Goal: Task Accomplishment & Management: Use online tool/utility

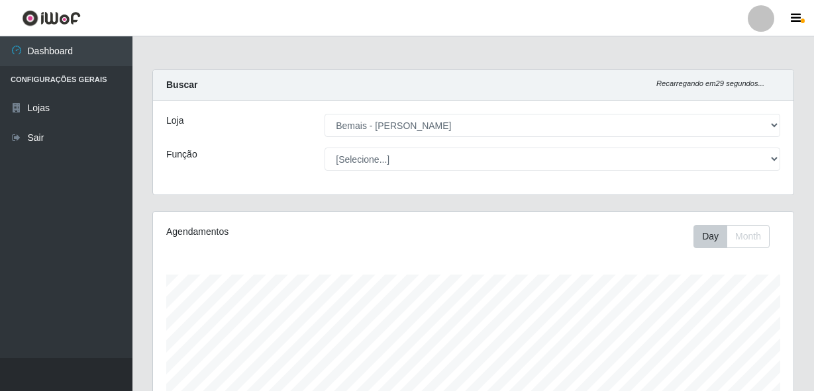
select select "230"
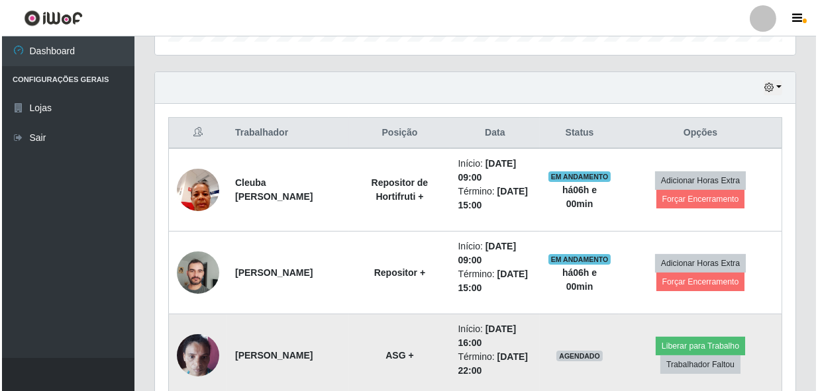
scroll to position [492, 0]
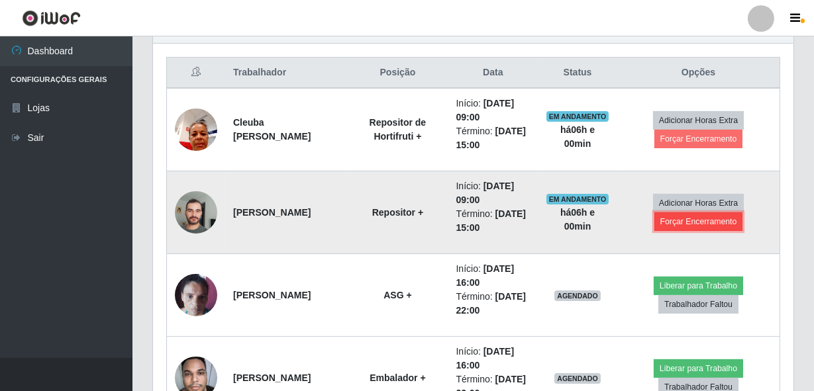
click at [708, 222] on button "Forçar Encerramento" at bounding box center [698, 222] width 89 height 19
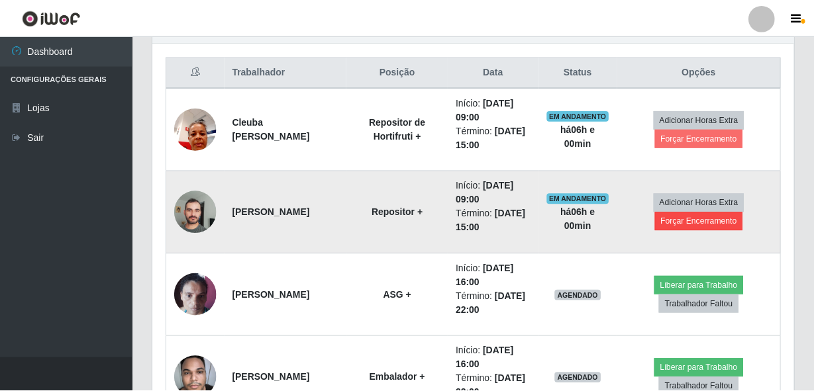
scroll to position [275, 634]
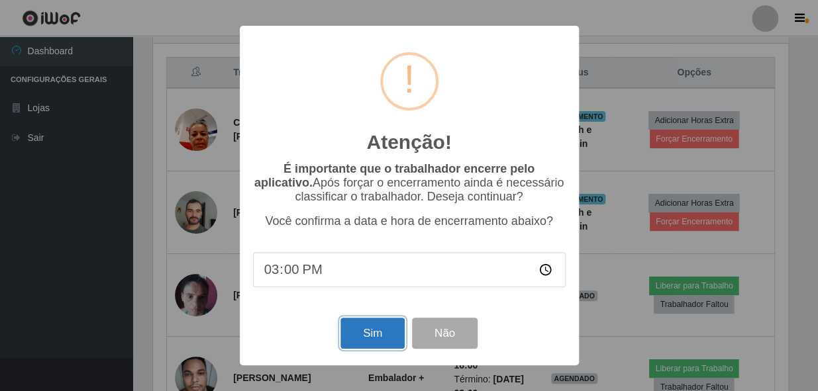
click at [361, 339] on button "Sim" at bounding box center [372, 333] width 64 height 31
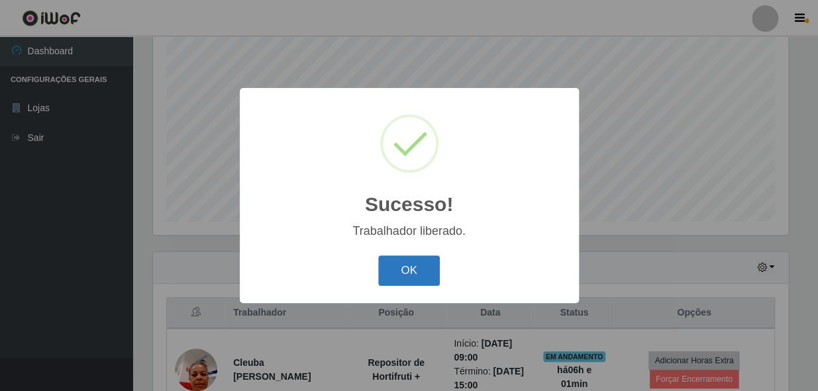
click at [426, 271] on button "OK" at bounding box center [409, 271] width 62 height 31
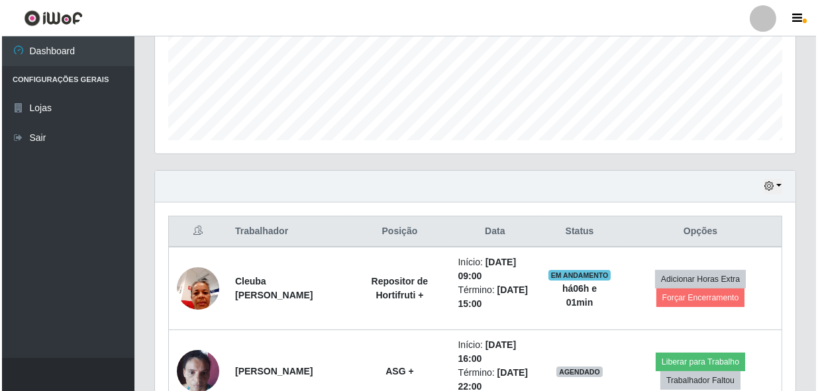
scroll to position [371, 0]
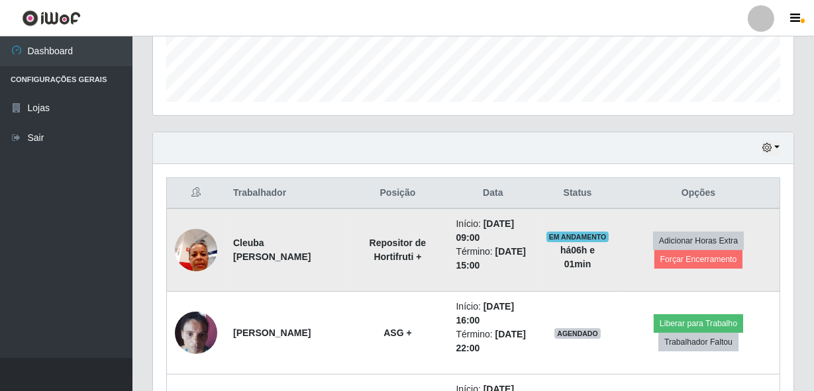
click at [193, 241] on img at bounding box center [196, 250] width 42 height 56
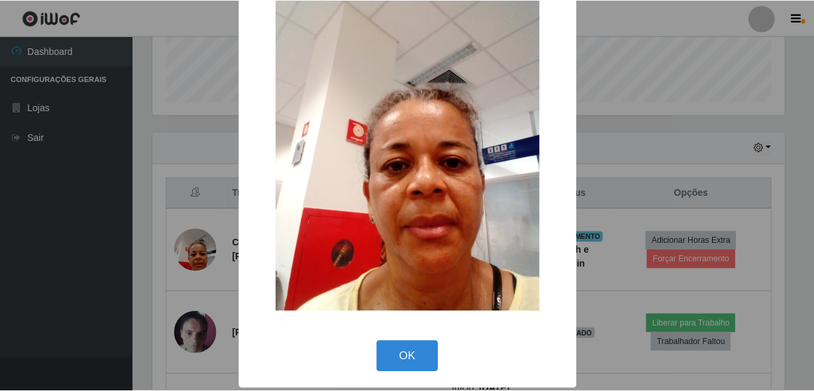
scroll to position [77, 0]
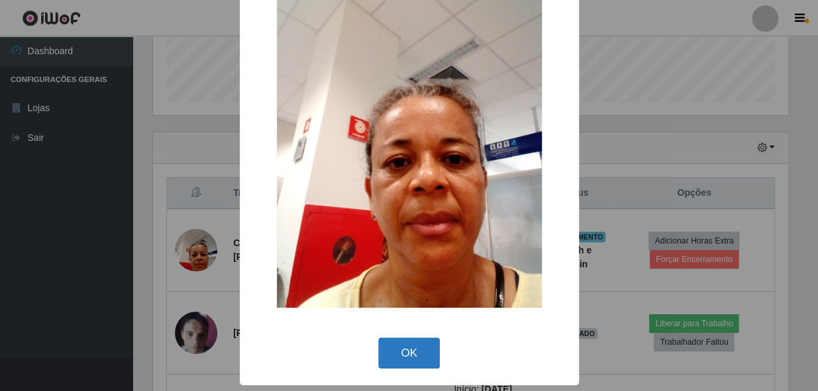
click at [416, 356] on button "OK" at bounding box center [409, 353] width 62 height 31
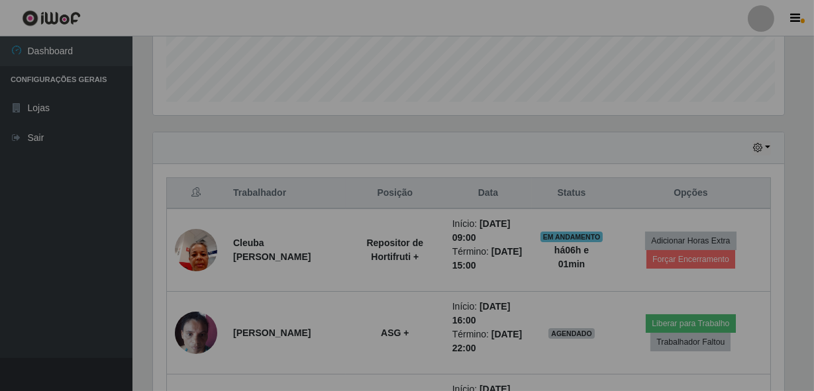
scroll to position [275, 640]
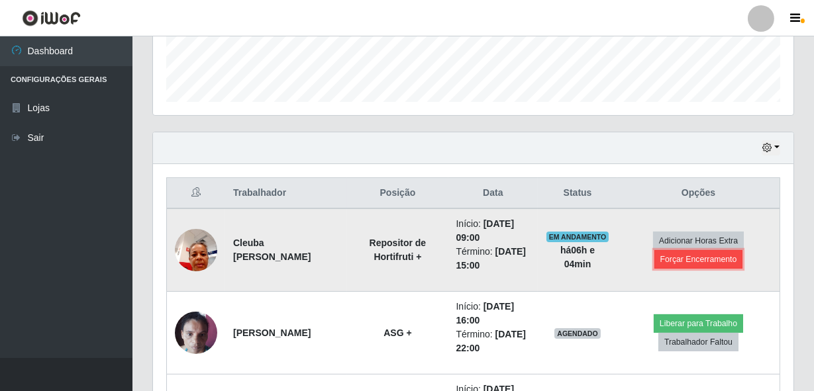
click at [721, 254] on button "Forçar Encerramento" at bounding box center [698, 259] width 89 height 19
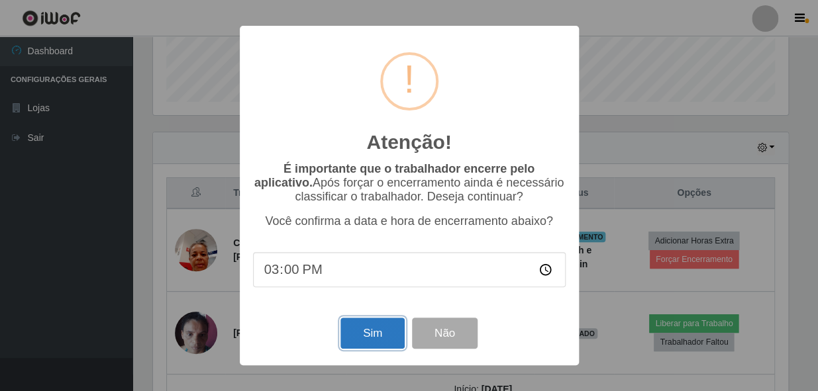
click at [389, 338] on button "Sim" at bounding box center [372, 333] width 64 height 31
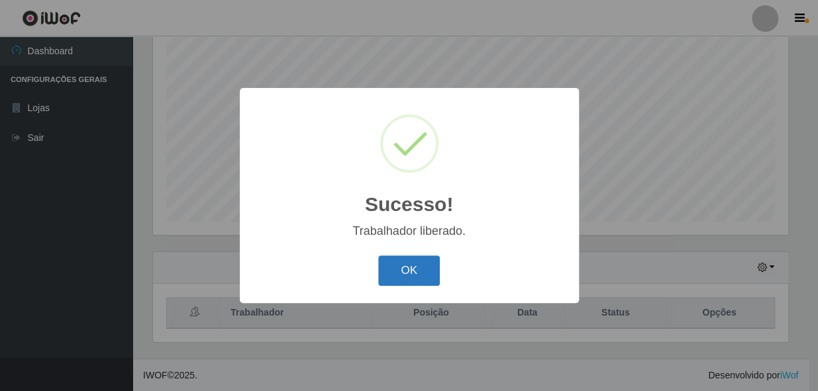
click at [424, 276] on button "OK" at bounding box center [409, 271] width 62 height 31
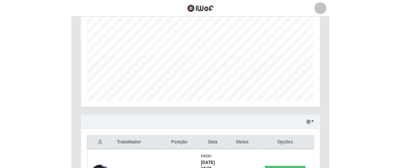
scroll to position [661852, 661765]
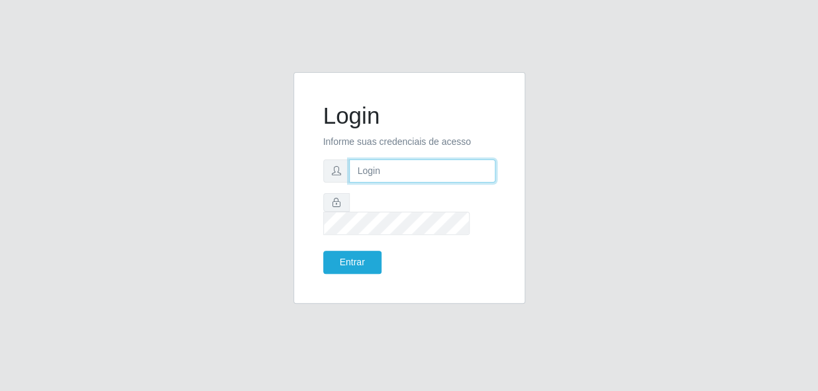
type input "gyovana@bemais"
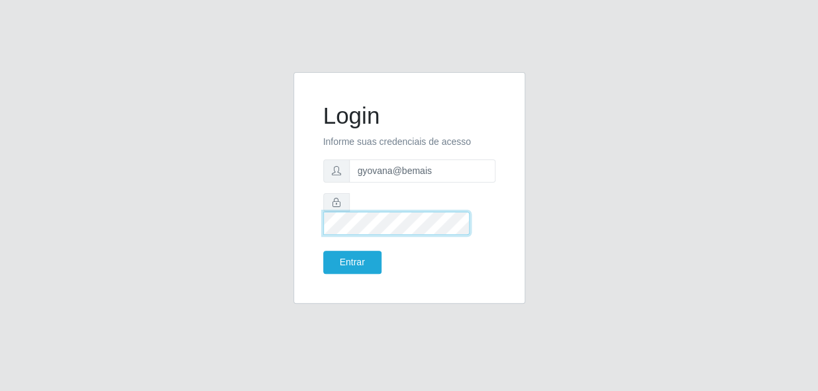
click at [0, 142] on html "Login Informe suas credenciais de acesso gyovana@bemais Entrar" at bounding box center [409, 195] width 818 height 391
click at [323, 251] on button "Entrar" at bounding box center [352, 262] width 58 height 23
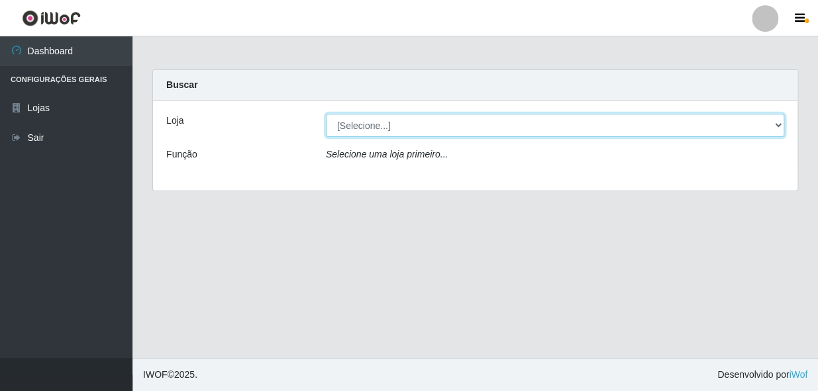
click at [381, 134] on select "[Selecione...] [PERSON_NAME]" at bounding box center [555, 125] width 458 height 23
select select "230"
click at [326, 114] on select "[Selecione...] [PERSON_NAME]" at bounding box center [555, 125] width 458 height 23
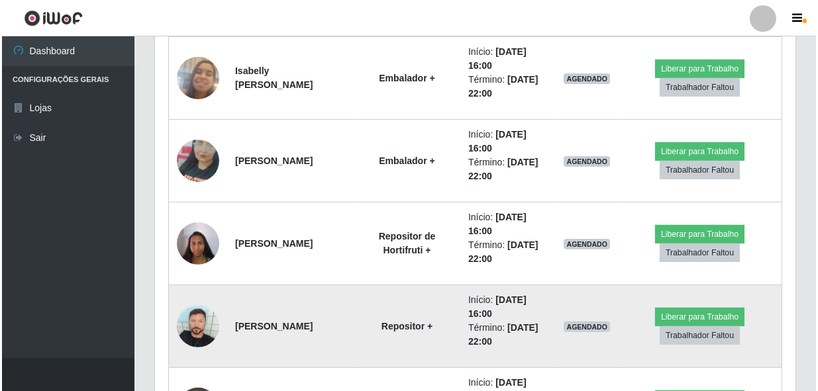
scroll to position [814, 0]
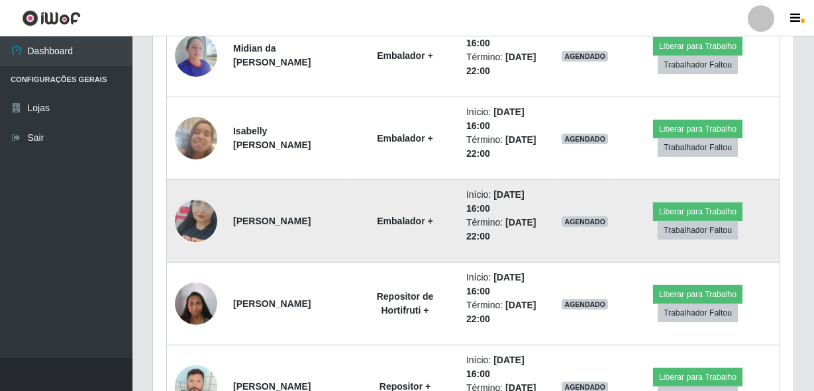
click at [201, 223] on img at bounding box center [196, 220] width 42 height 75
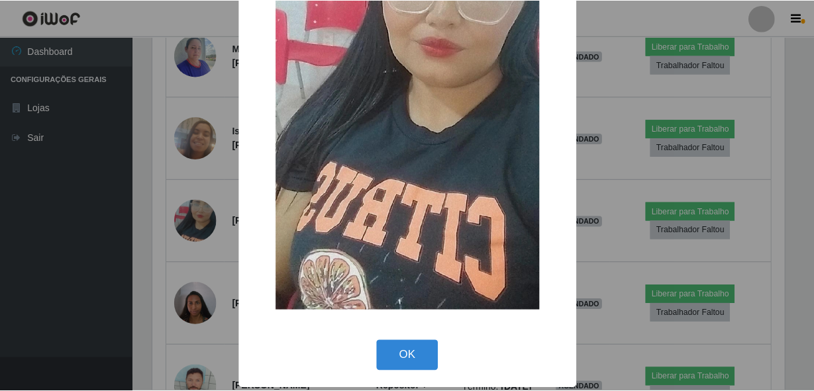
scroll to position [195, 0]
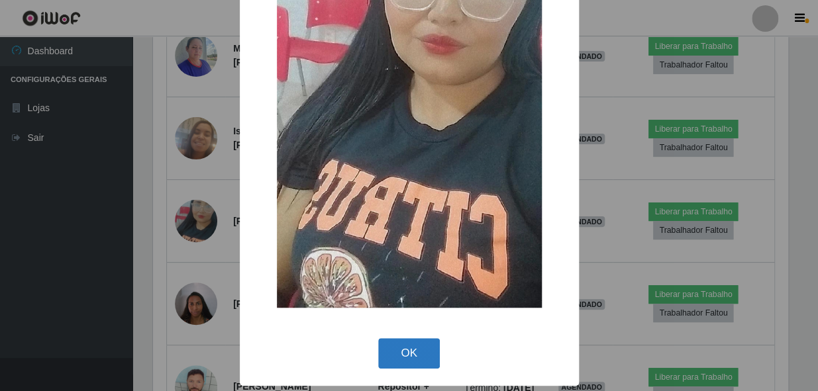
click at [384, 349] on button "OK" at bounding box center [409, 353] width 62 height 31
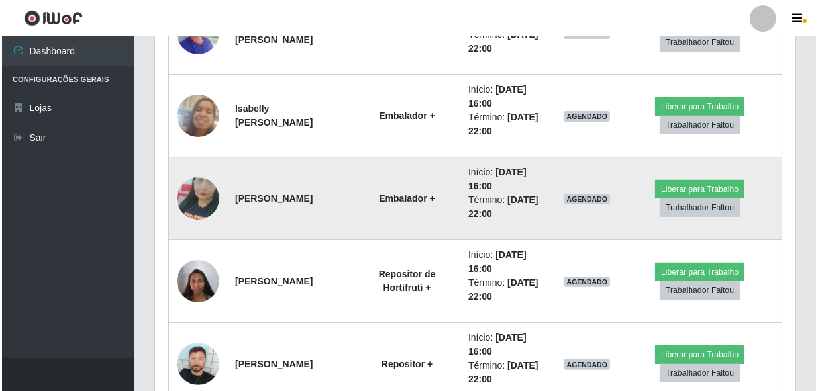
scroll to position [875, 0]
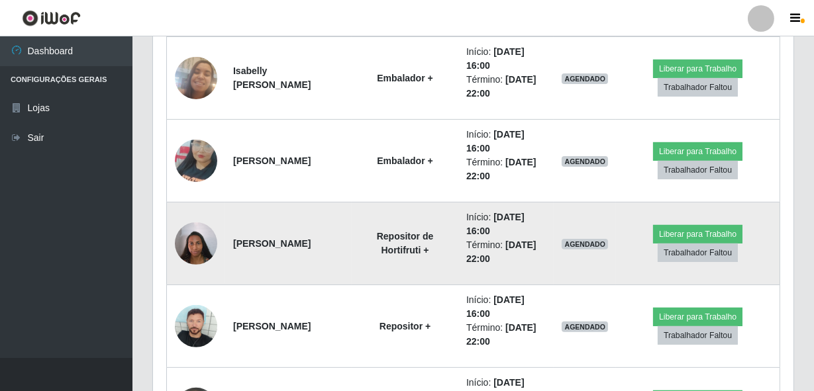
click at [196, 252] on img at bounding box center [196, 243] width 42 height 56
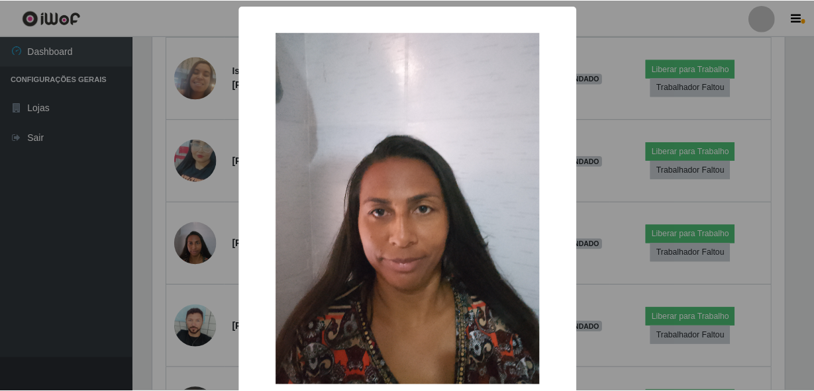
scroll to position [77, 0]
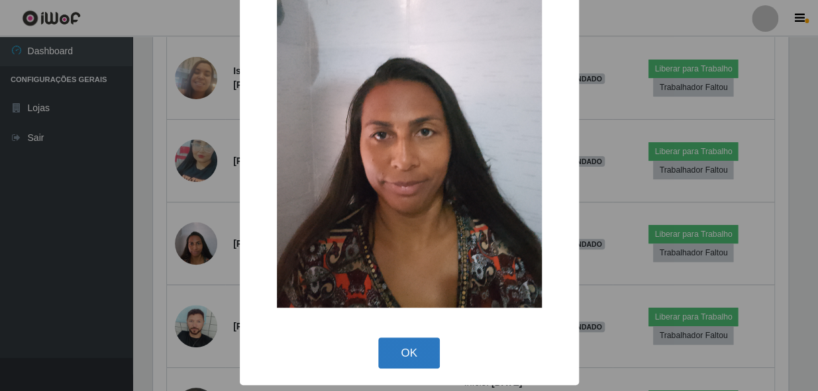
click at [401, 354] on button "OK" at bounding box center [409, 353] width 62 height 31
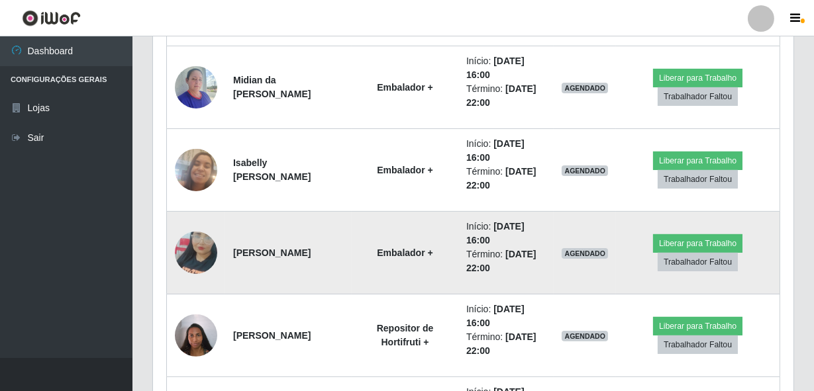
scroll to position [755, 0]
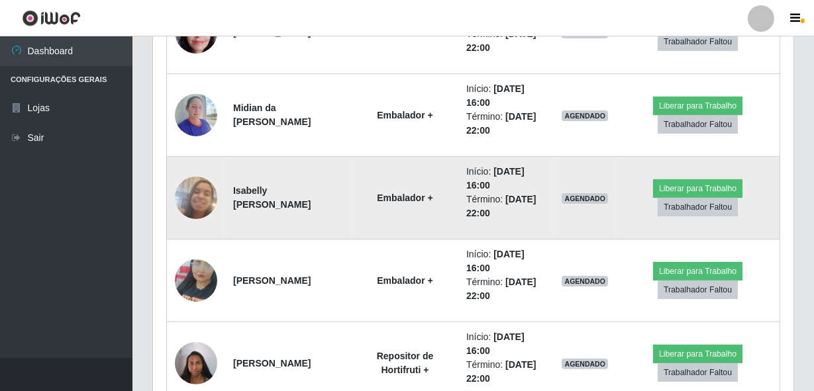
click at [191, 189] on img at bounding box center [196, 197] width 42 height 75
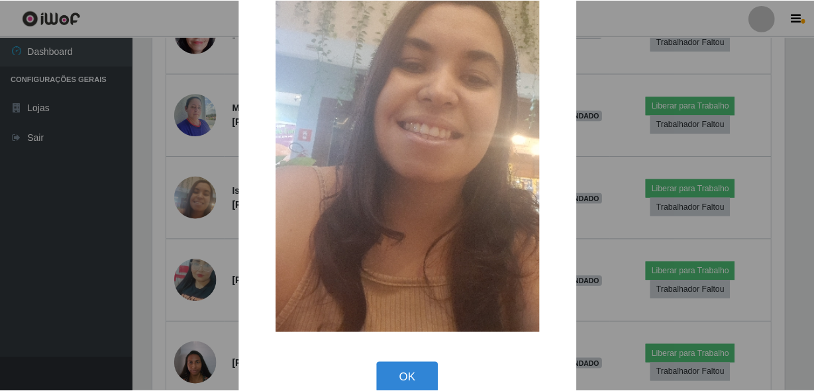
scroll to position [180, 0]
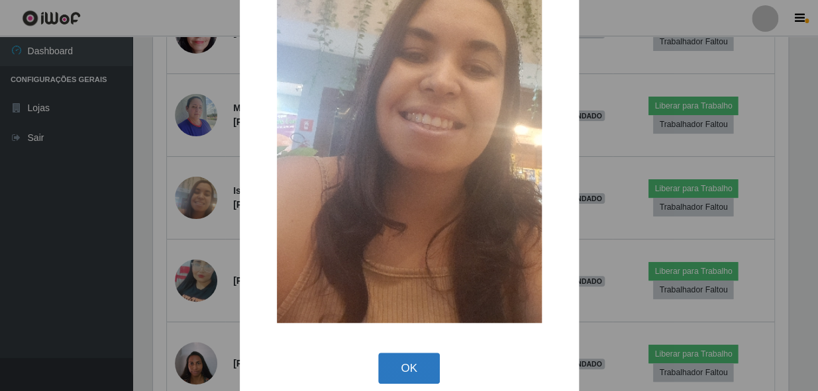
click at [411, 362] on button "OK" at bounding box center [409, 368] width 62 height 31
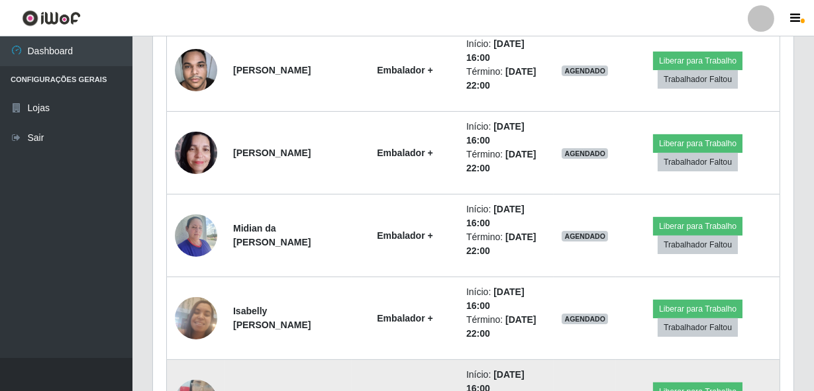
scroll to position [574, 0]
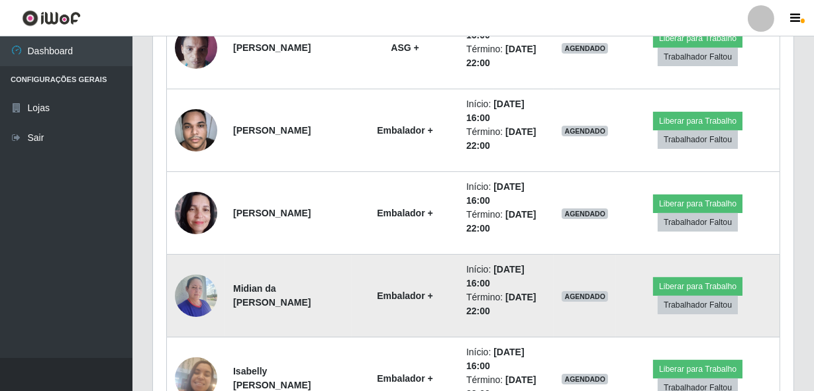
click at [205, 287] on img at bounding box center [196, 295] width 42 height 56
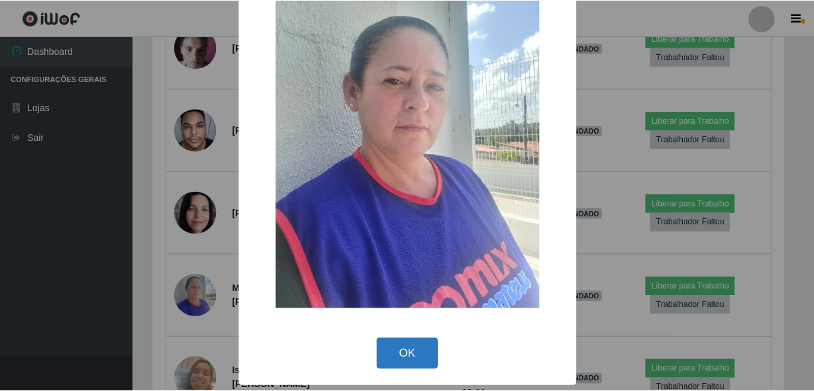
scroll to position [77, 0]
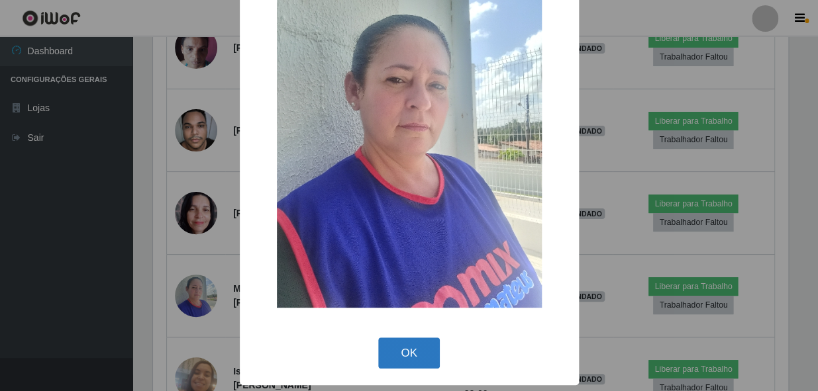
click at [385, 351] on button "OK" at bounding box center [409, 353] width 62 height 31
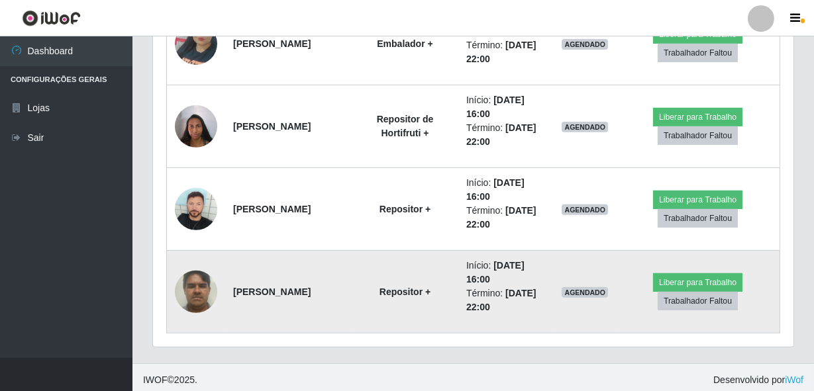
scroll to position [995, 0]
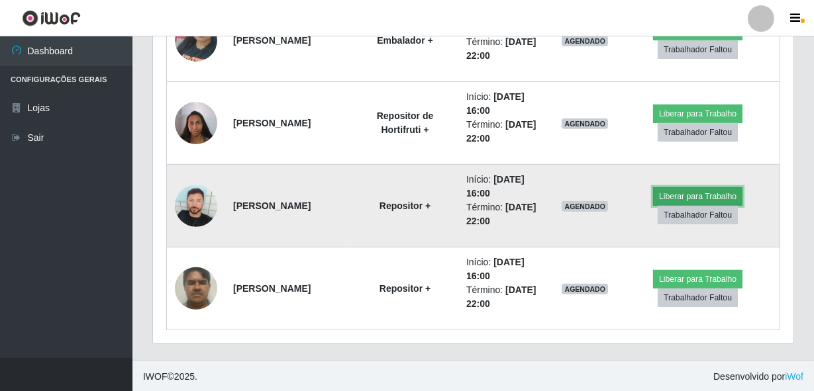
click at [681, 194] on button "Liberar para Trabalho" at bounding box center [697, 196] width 89 height 19
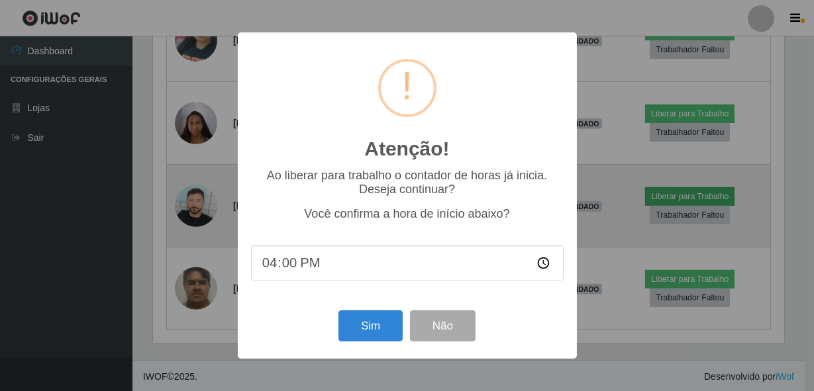
scroll to position [275, 634]
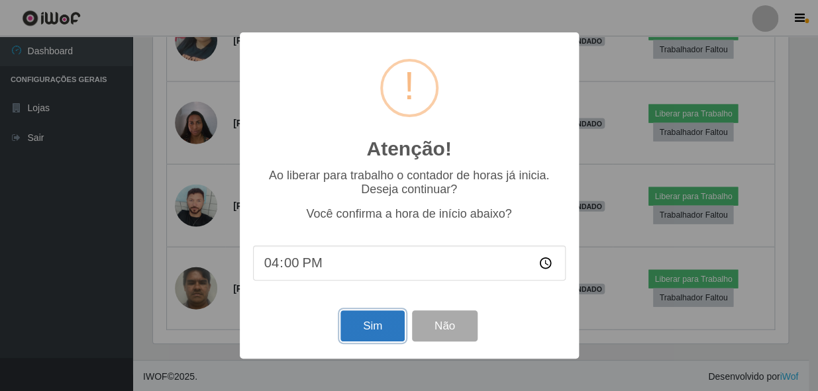
click at [364, 328] on button "Sim" at bounding box center [372, 326] width 64 height 31
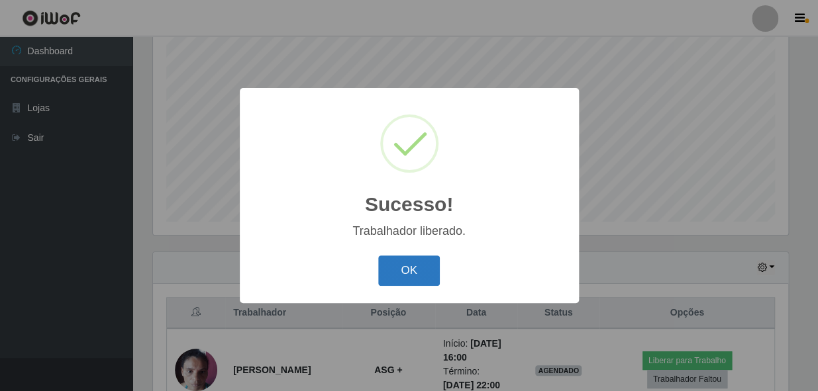
click at [420, 271] on button "OK" at bounding box center [409, 271] width 62 height 31
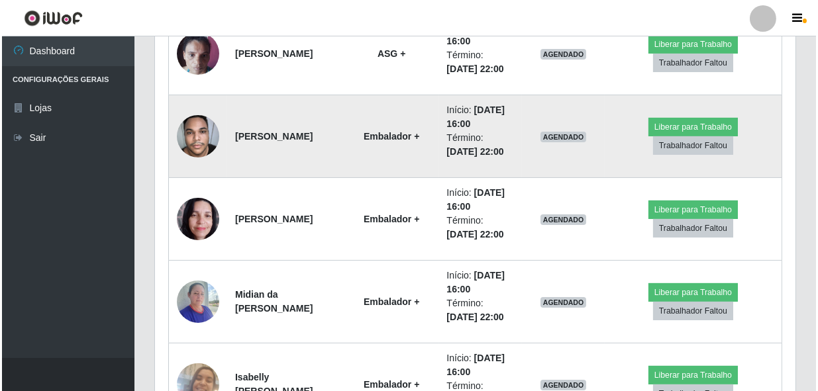
scroll to position [454, 0]
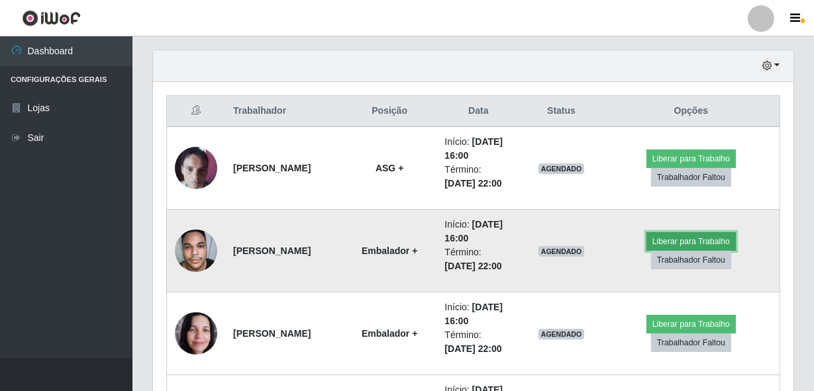
click at [678, 238] on button "Liberar para Trabalho" at bounding box center [690, 241] width 89 height 19
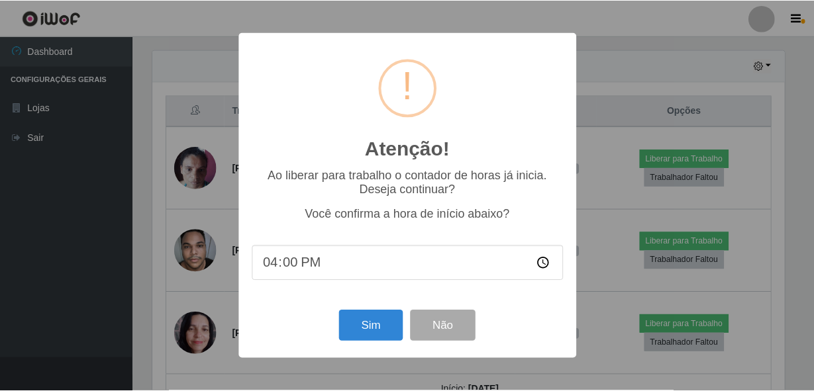
scroll to position [275, 634]
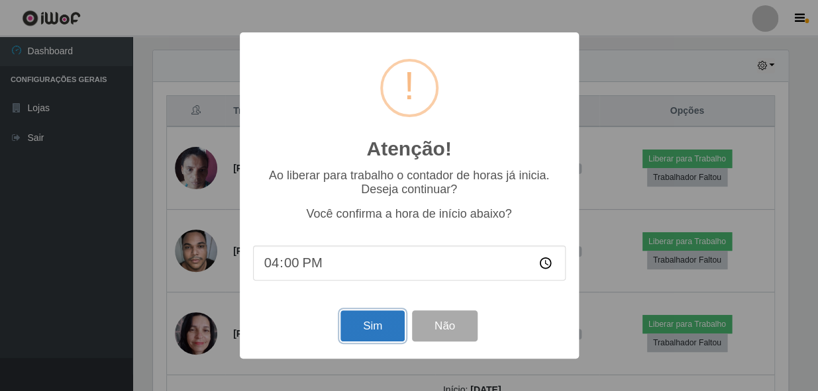
click at [377, 324] on button "Sim" at bounding box center [372, 326] width 64 height 31
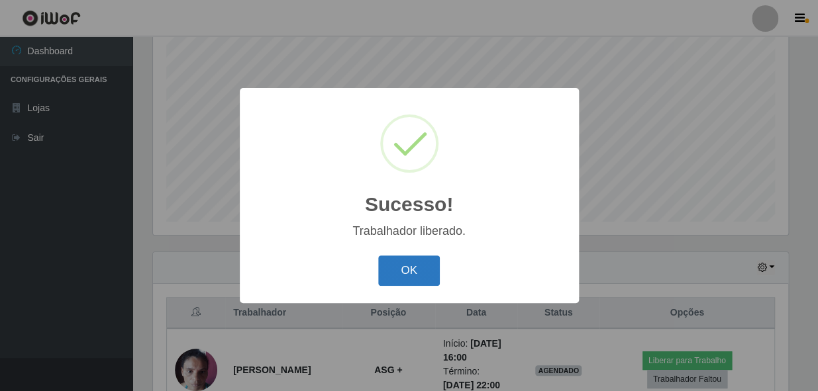
click at [400, 269] on button "OK" at bounding box center [409, 271] width 62 height 31
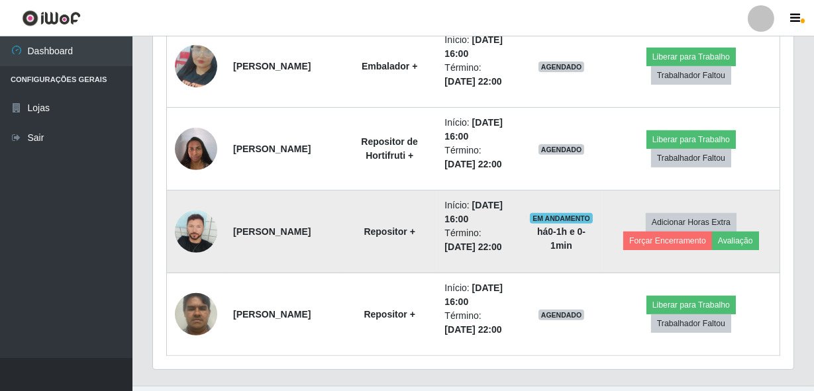
scroll to position [973, 0]
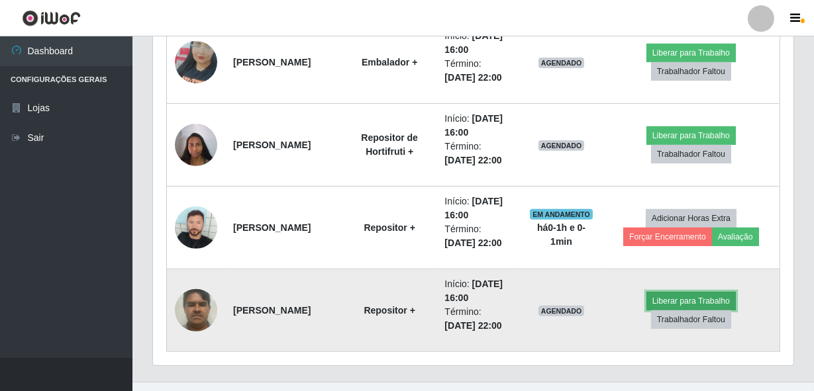
click at [713, 299] on button "Liberar para Trabalho" at bounding box center [690, 301] width 89 height 19
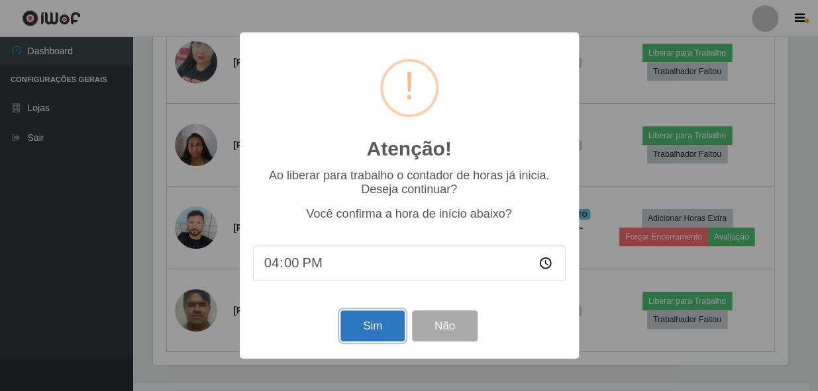
click at [374, 318] on button "Sim" at bounding box center [372, 326] width 64 height 31
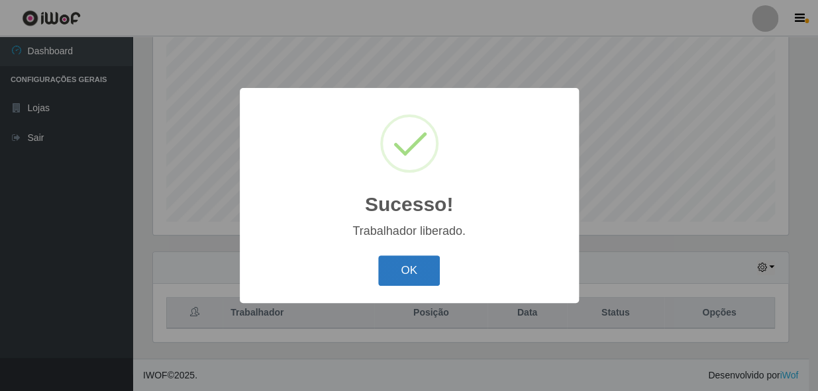
click at [399, 274] on button "OK" at bounding box center [409, 271] width 62 height 31
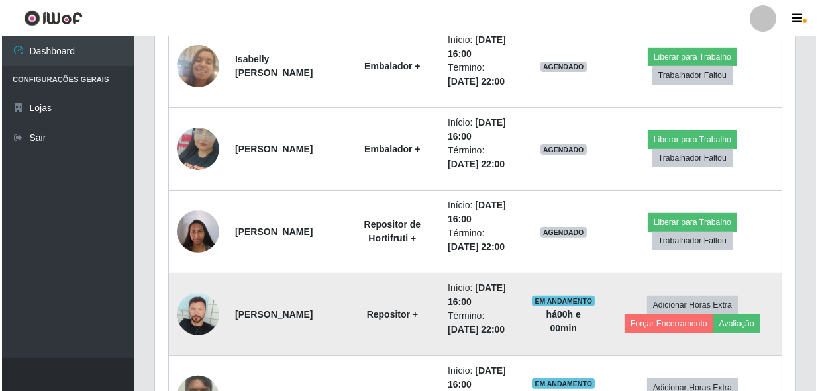
scroll to position [914, 0]
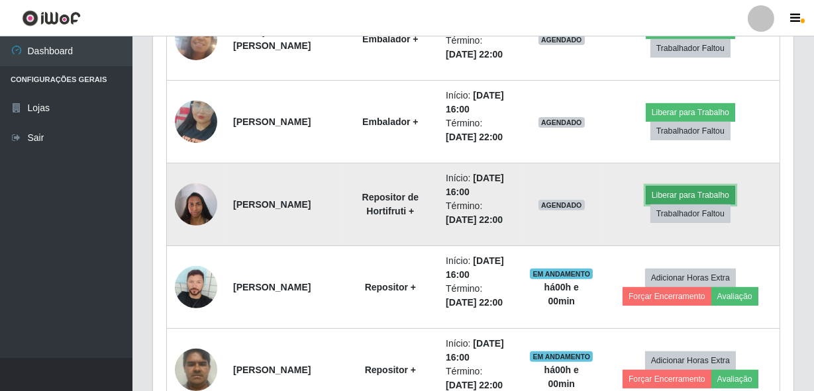
click at [722, 199] on button "Liberar para Trabalho" at bounding box center [690, 195] width 89 height 19
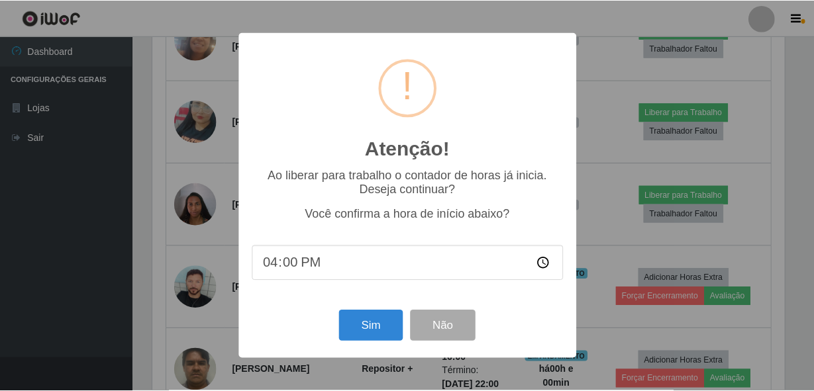
scroll to position [275, 634]
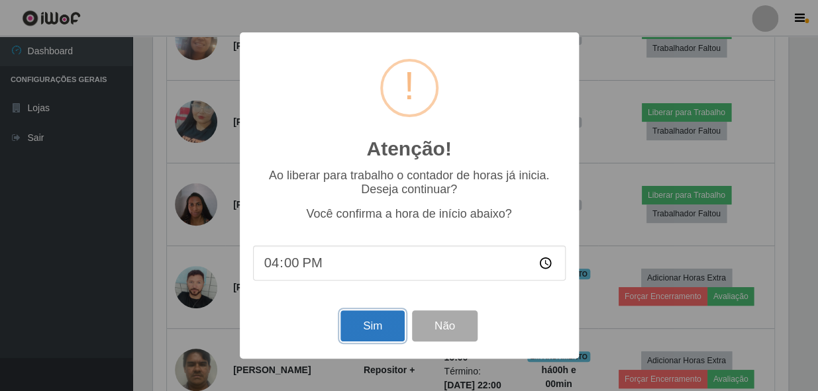
click at [395, 323] on button "Sim" at bounding box center [372, 326] width 64 height 31
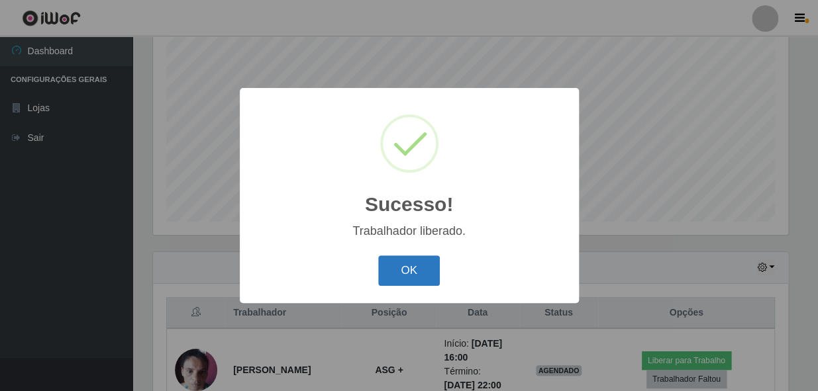
click at [413, 268] on button "OK" at bounding box center [409, 271] width 62 height 31
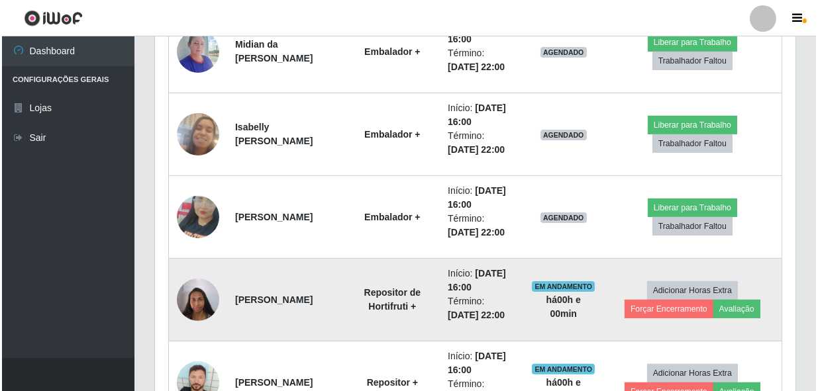
scroll to position [853, 0]
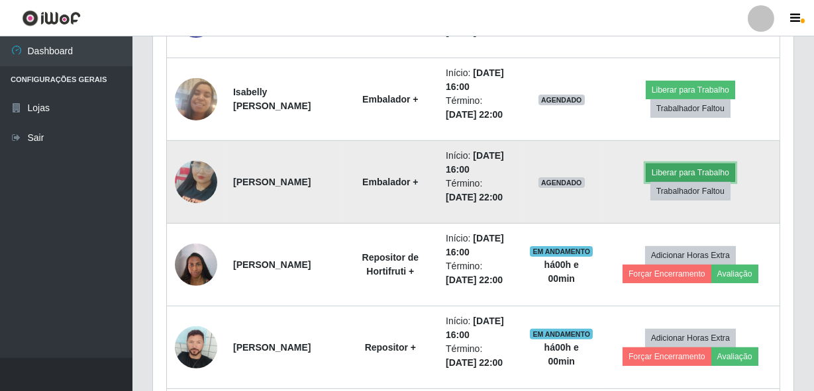
click at [675, 170] on button "Liberar para Trabalho" at bounding box center [690, 173] width 89 height 19
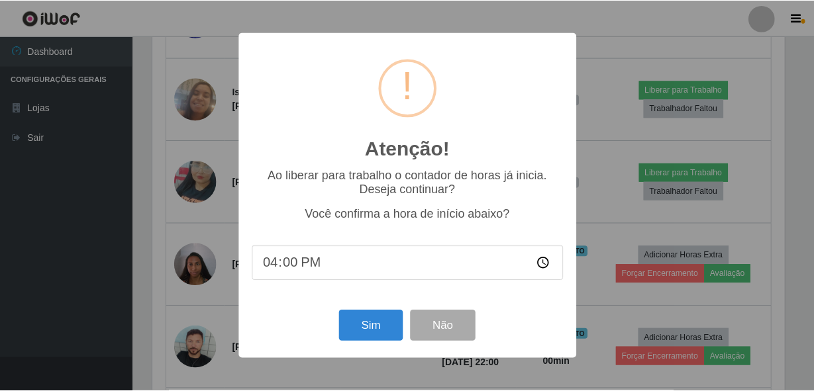
scroll to position [275, 634]
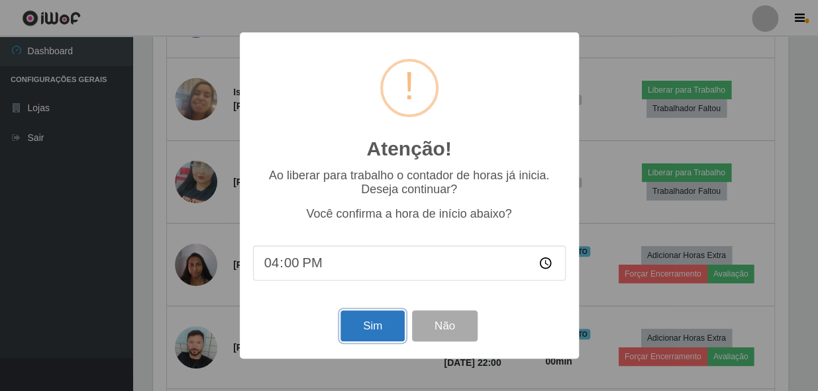
click at [367, 326] on button "Sim" at bounding box center [372, 326] width 64 height 31
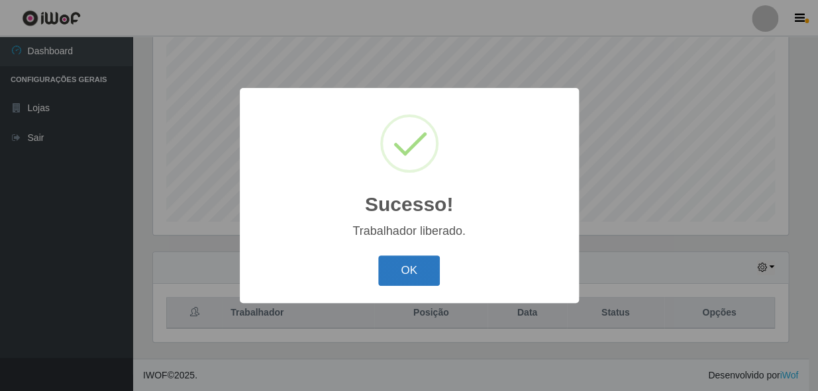
click at [418, 275] on button "OK" at bounding box center [409, 271] width 62 height 31
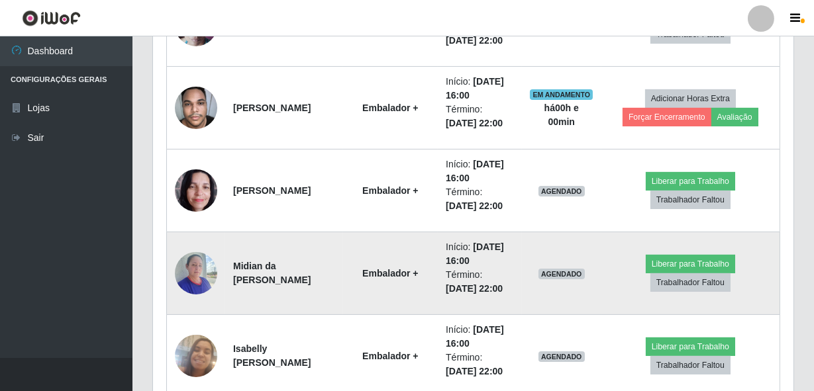
scroll to position [673, 0]
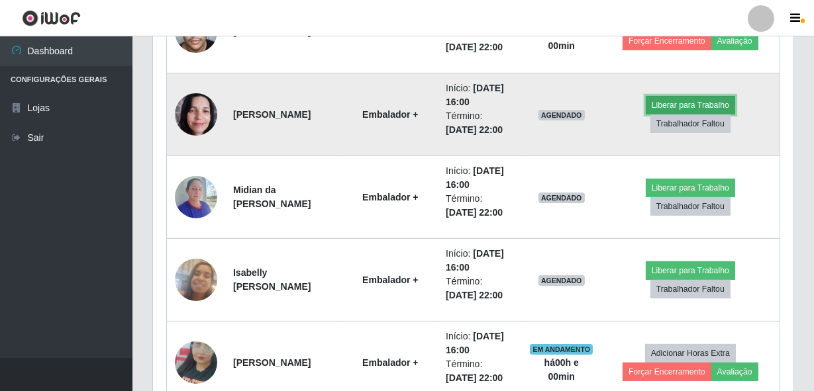
click at [686, 105] on button "Liberar para Trabalho" at bounding box center [690, 105] width 89 height 19
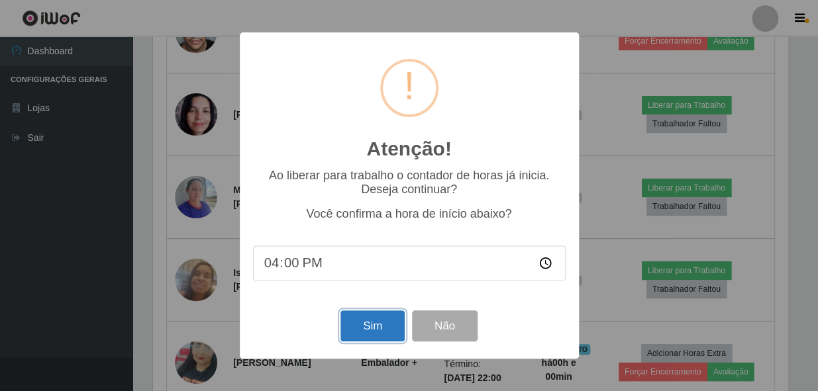
click at [367, 325] on button "Sim" at bounding box center [372, 326] width 64 height 31
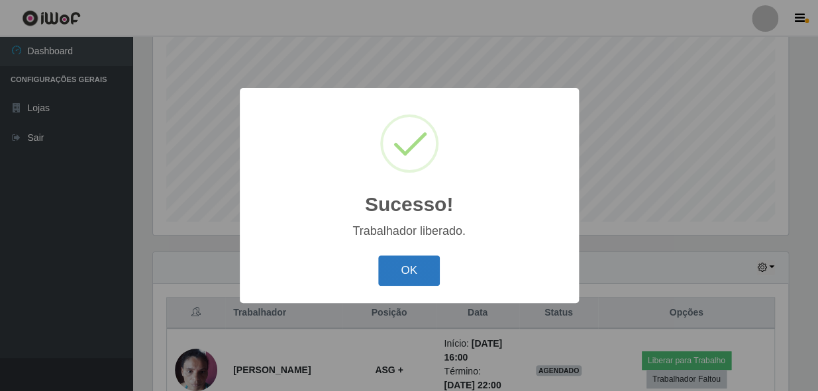
click at [425, 262] on button "OK" at bounding box center [409, 271] width 62 height 31
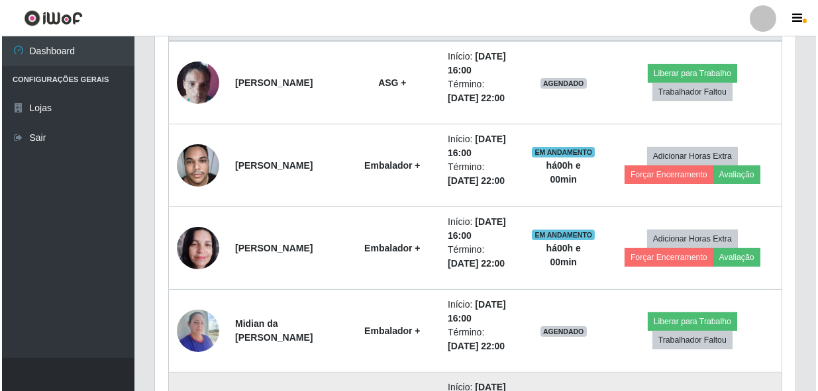
scroll to position [673, 0]
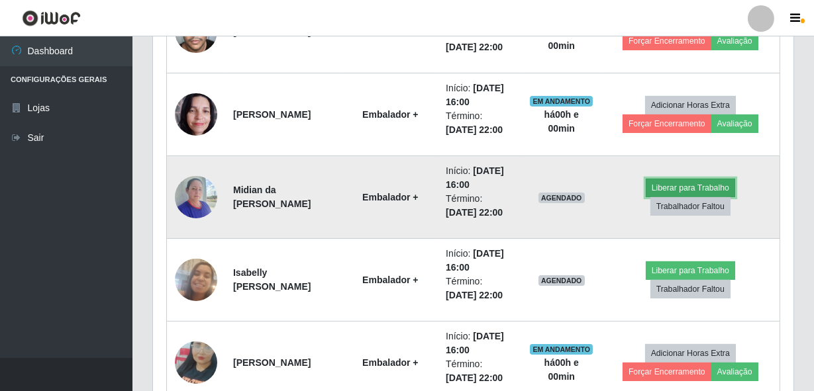
click at [706, 184] on button "Liberar para Trabalho" at bounding box center [690, 188] width 89 height 19
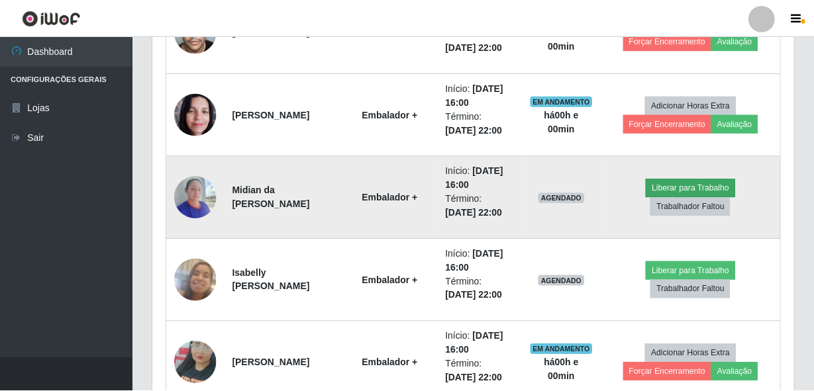
scroll to position [275, 634]
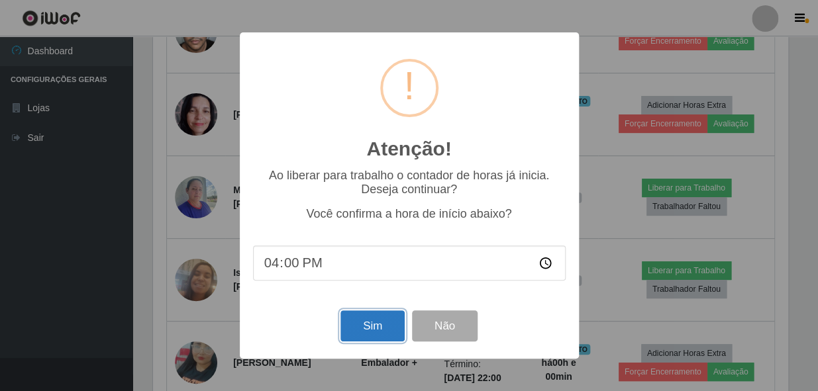
click at [370, 327] on button "Sim" at bounding box center [372, 326] width 64 height 31
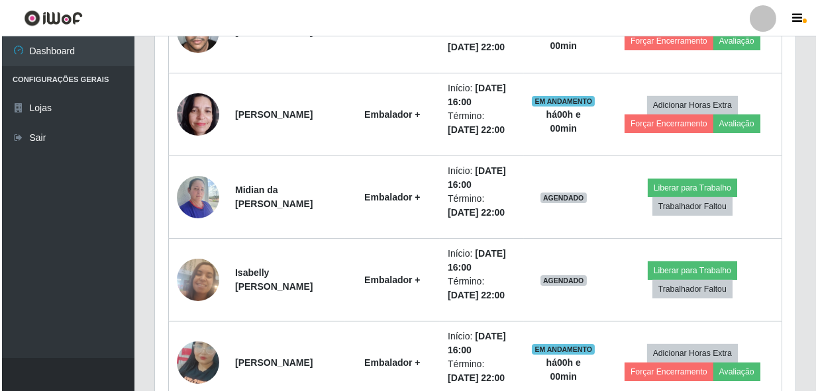
scroll to position [0, 0]
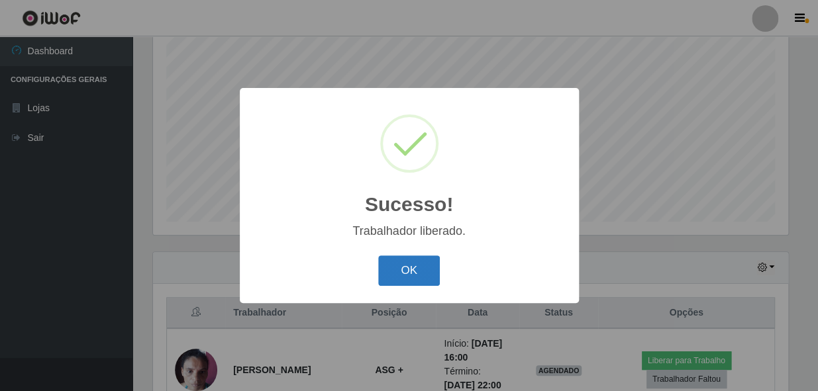
click at [407, 267] on button "OK" at bounding box center [409, 271] width 62 height 31
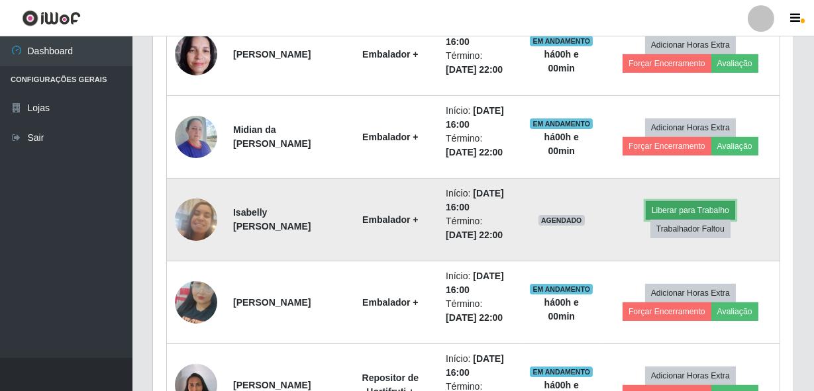
click at [720, 208] on button "Liberar para Trabalho" at bounding box center [690, 210] width 89 height 19
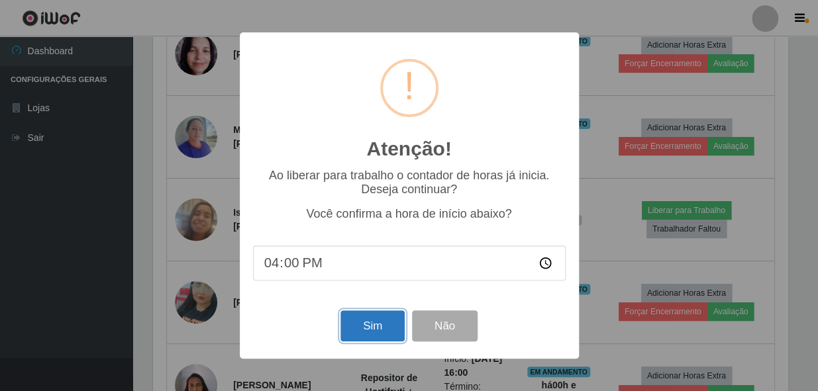
click at [347, 342] on button "Sim" at bounding box center [372, 326] width 64 height 31
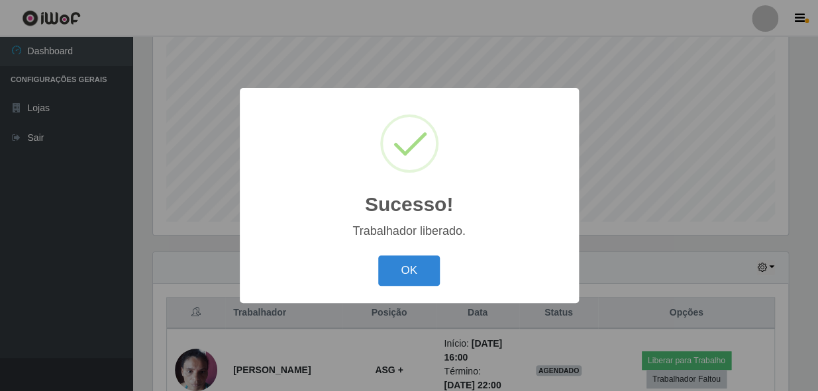
drag, startPoint x: 402, startPoint y: 266, endPoint x: 393, endPoint y: 254, distance: 15.1
click at [403, 266] on button "OK" at bounding box center [409, 271] width 62 height 31
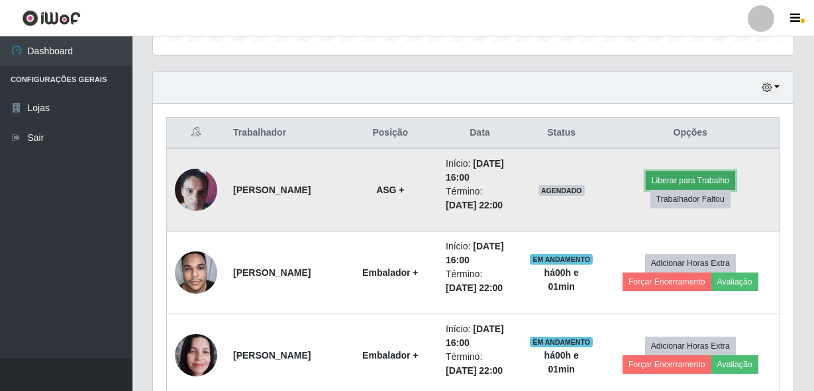
click at [690, 178] on button "Liberar para Trabalho" at bounding box center [690, 180] width 89 height 19
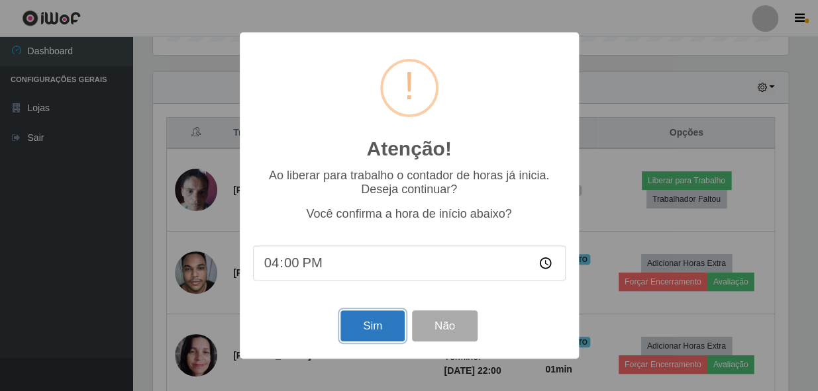
click at [361, 316] on button "Sim" at bounding box center [372, 326] width 64 height 31
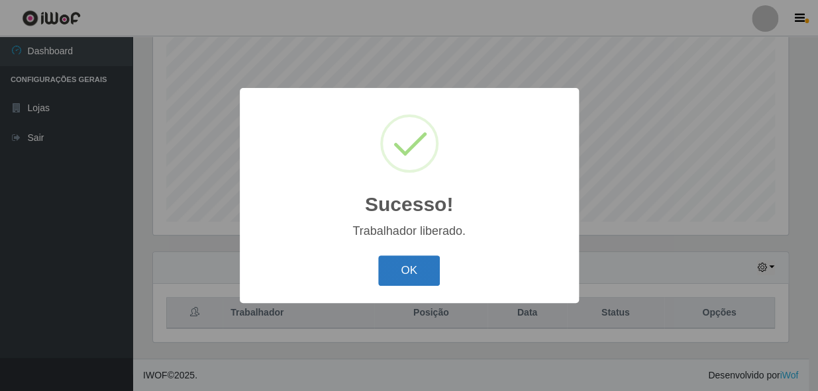
click at [388, 269] on button "OK" at bounding box center [409, 271] width 62 height 31
